Goal: Information Seeking & Learning: Learn about a topic

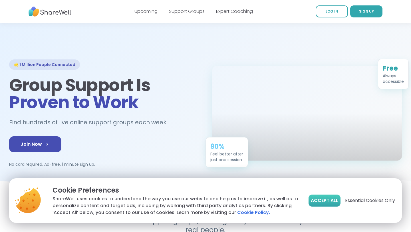
click at [328, 199] on span "Accept All" at bounding box center [324, 200] width 27 height 7
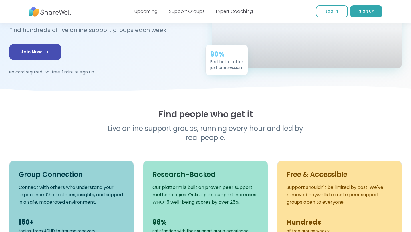
scroll to position [85, 0]
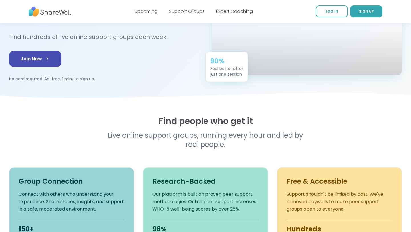
click at [182, 12] on link "Support Groups" at bounding box center [187, 11] width 36 height 7
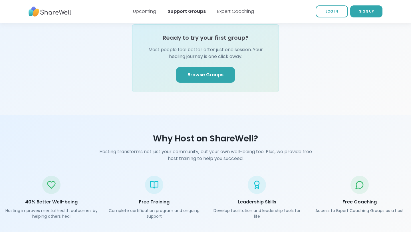
scroll to position [711, 0]
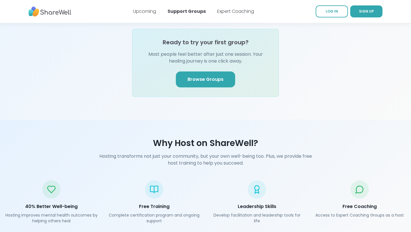
click at [210, 71] on link "Browse Groups" at bounding box center [205, 79] width 59 height 16
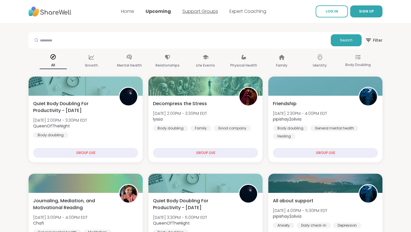
click at [196, 12] on link "Support Groups" at bounding box center [200, 11] width 36 height 7
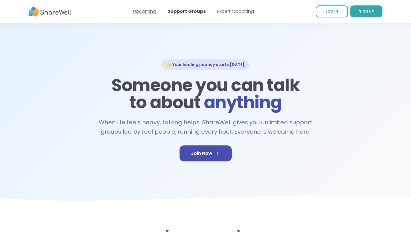
click at [151, 11] on link "Upcoming" at bounding box center [144, 11] width 23 height 7
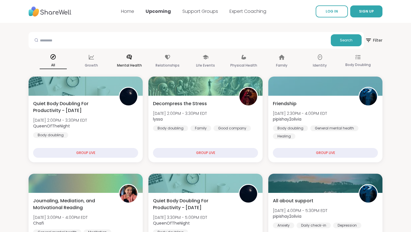
click at [129, 63] on p "Mental Health" at bounding box center [129, 65] width 25 height 7
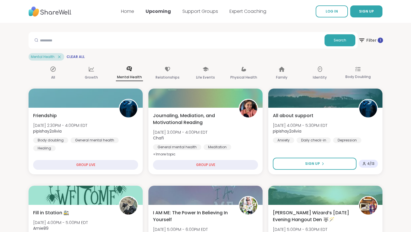
click at [372, 37] on span "Filter 1" at bounding box center [370, 40] width 25 height 14
